Goal: Entertainment & Leisure: Consume media (video, audio)

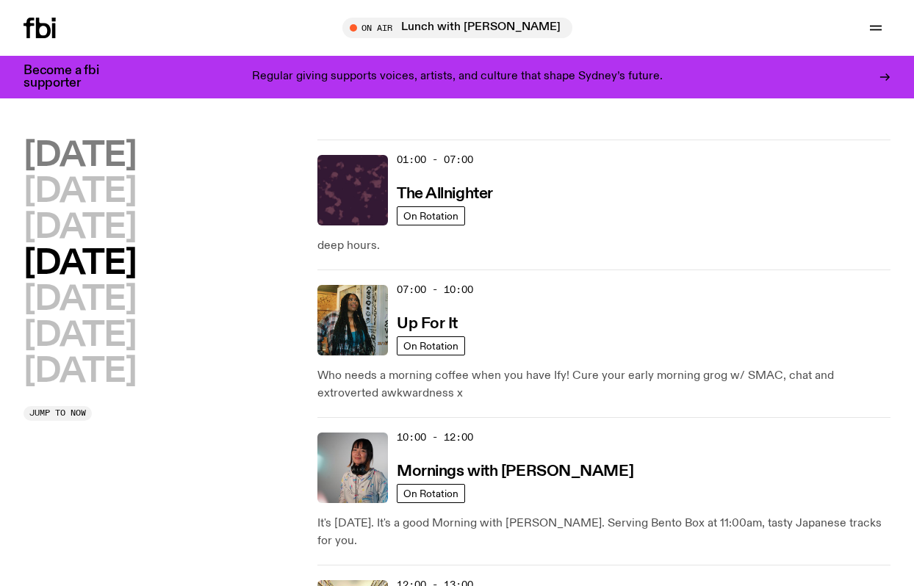
click at [103, 153] on h2 "[DATE]" at bounding box center [80, 156] width 112 height 33
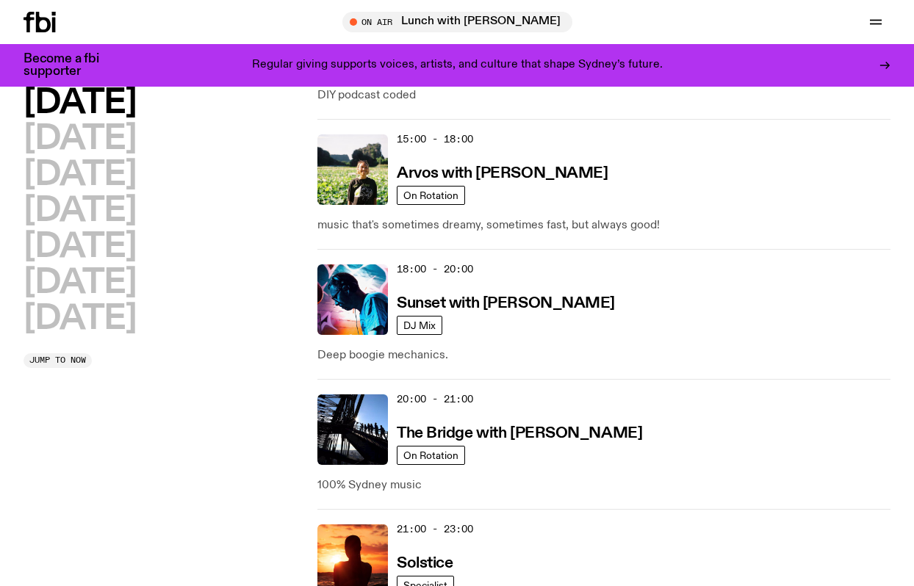
scroll to position [660, 0]
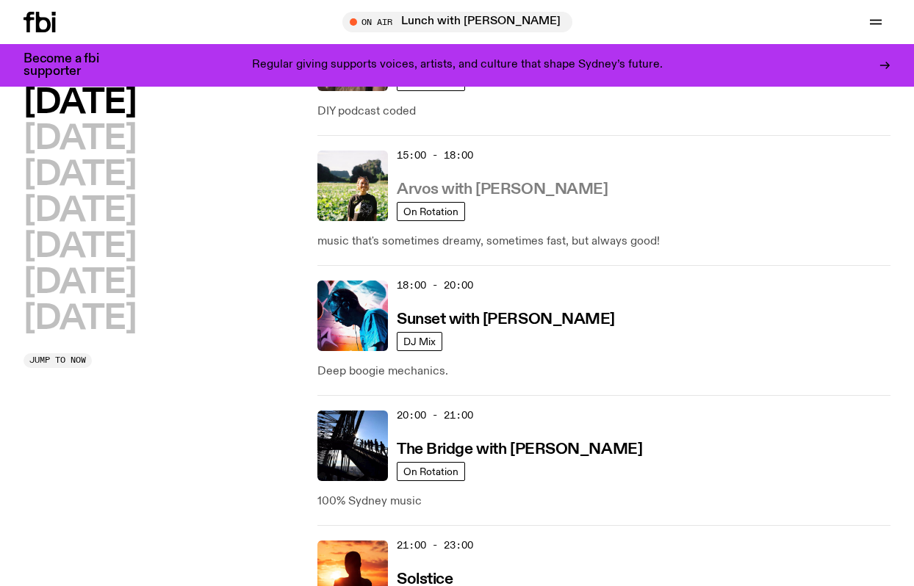
click at [480, 189] on h3 "Arvos with [PERSON_NAME]" at bounding box center [502, 189] width 211 height 15
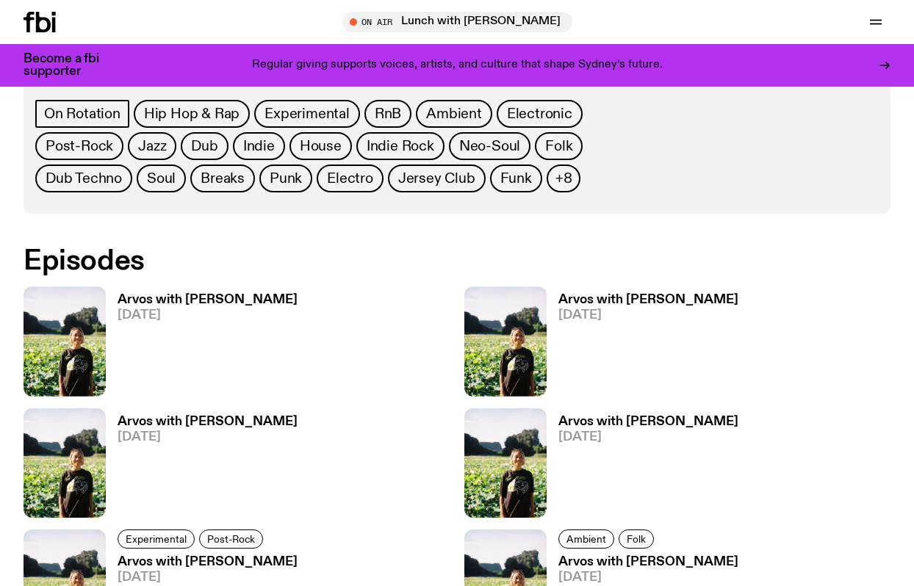
scroll to position [771, 0]
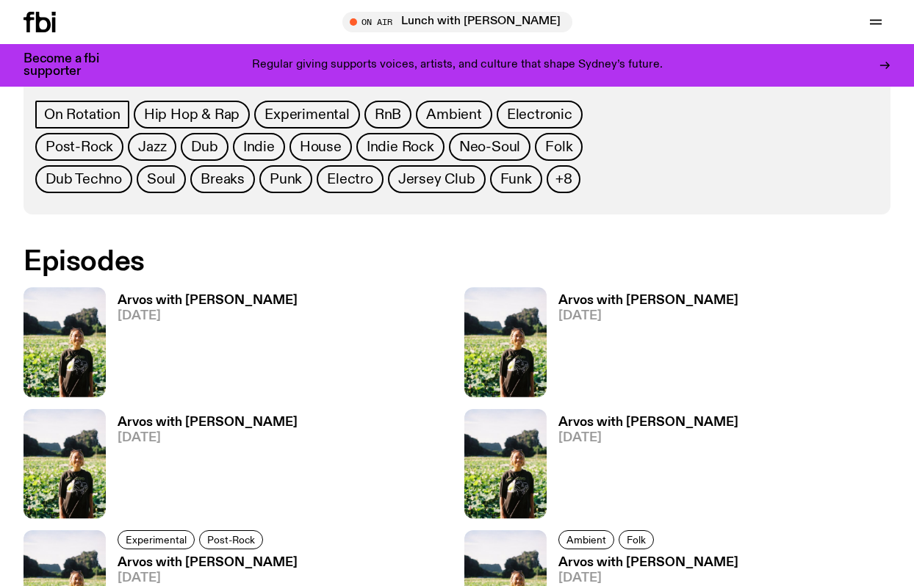
click at [192, 304] on h3 "Arvos with [PERSON_NAME]" at bounding box center [208, 301] width 180 height 12
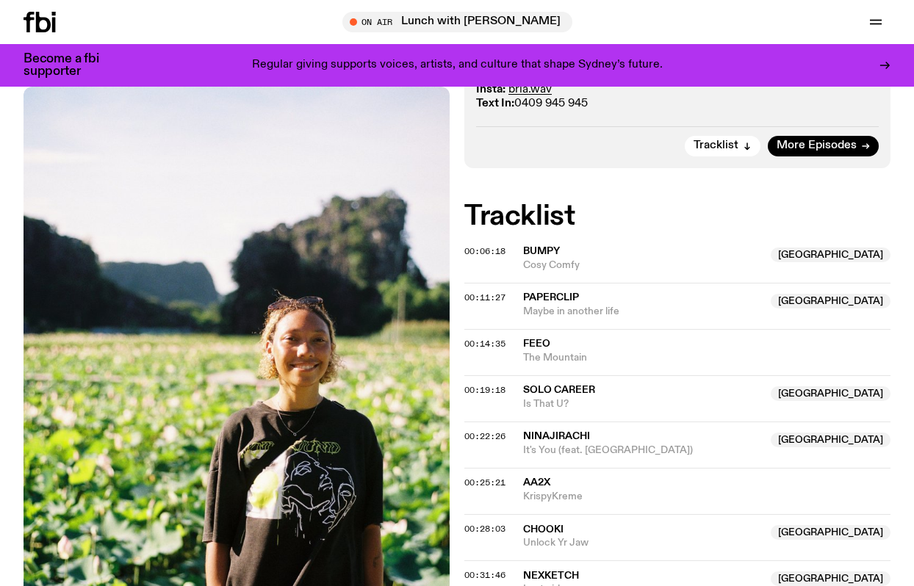
scroll to position [388, 0]
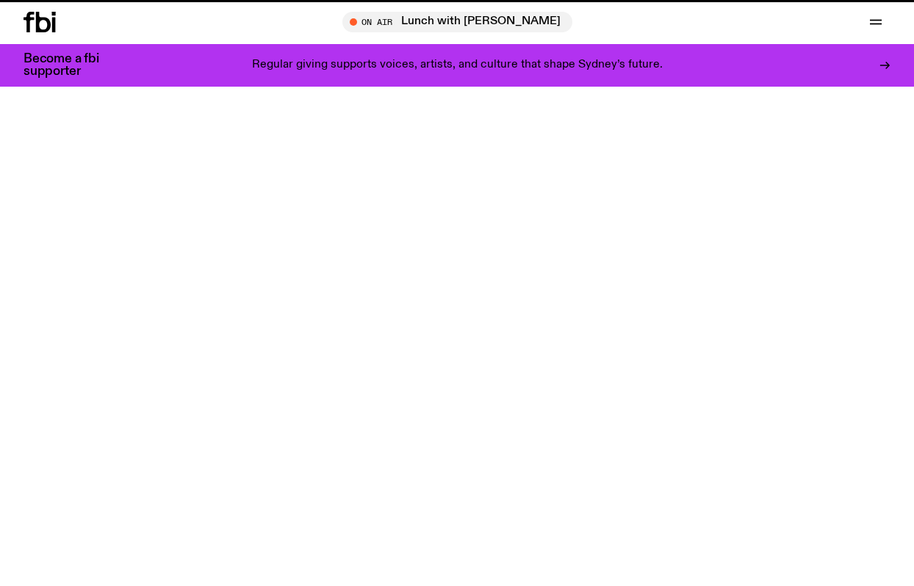
scroll to position [771, 0]
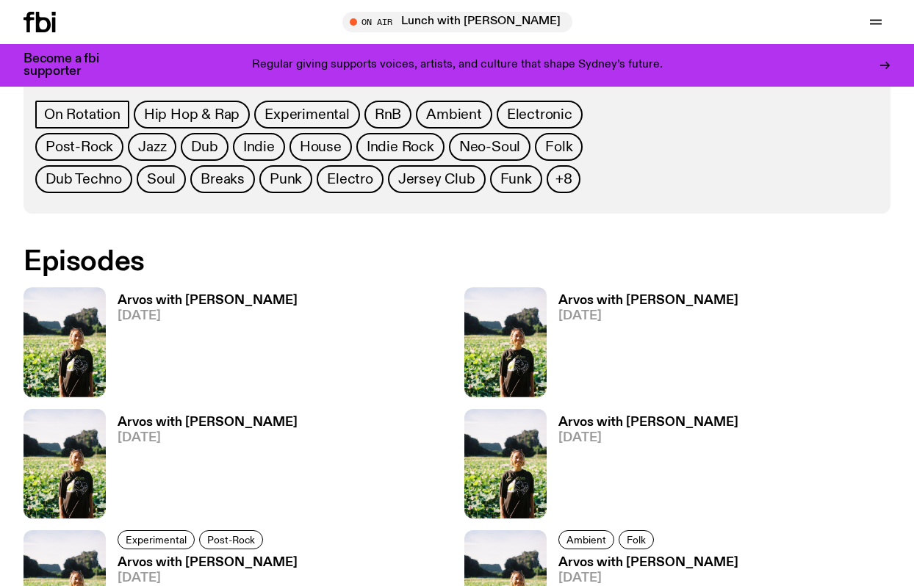
click at [182, 417] on h3 "Arvos with [PERSON_NAME]" at bounding box center [208, 423] width 180 height 12
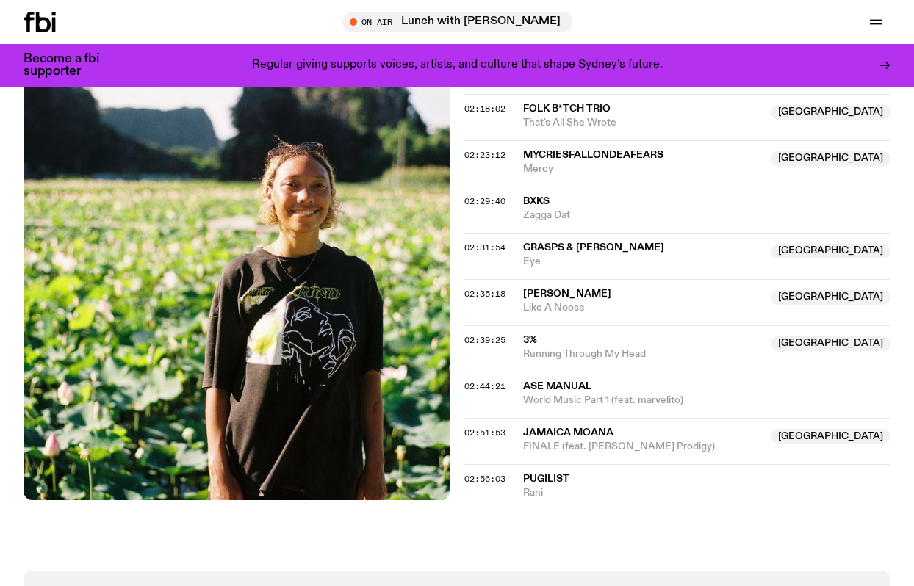
scroll to position [1898, 0]
